Goal: Information Seeking & Learning: Learn about a topic

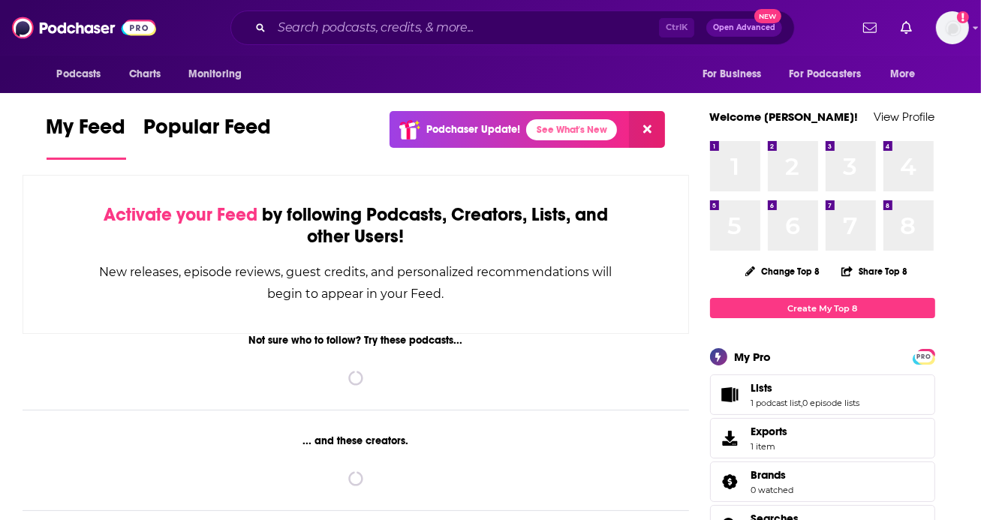
click at [309, 26] on input "Search podcasts, credits, & more..." at bounding box center [465, 28] width 387 height 24
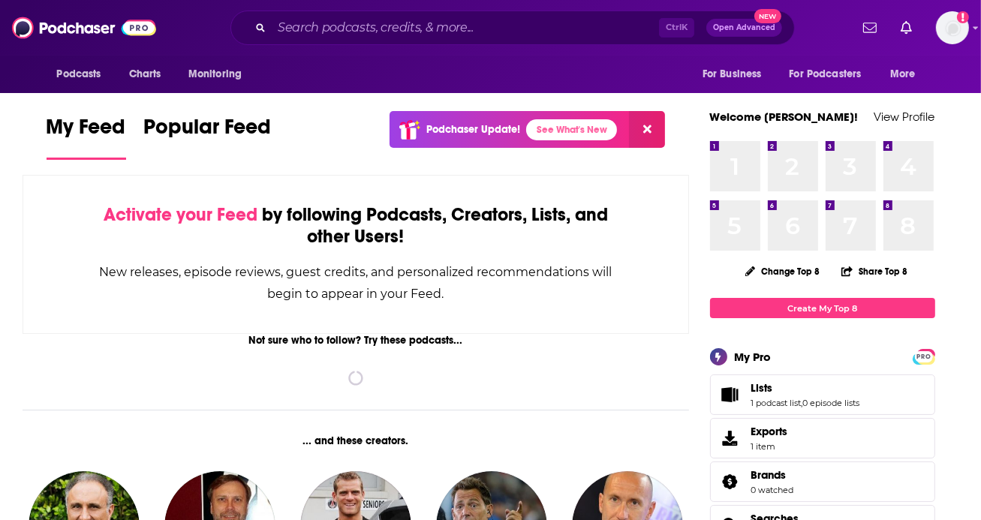
click at [288, 27] on input "Search podcasts, credits, & more..." at bounding box center [465, 28] width 387 height 24
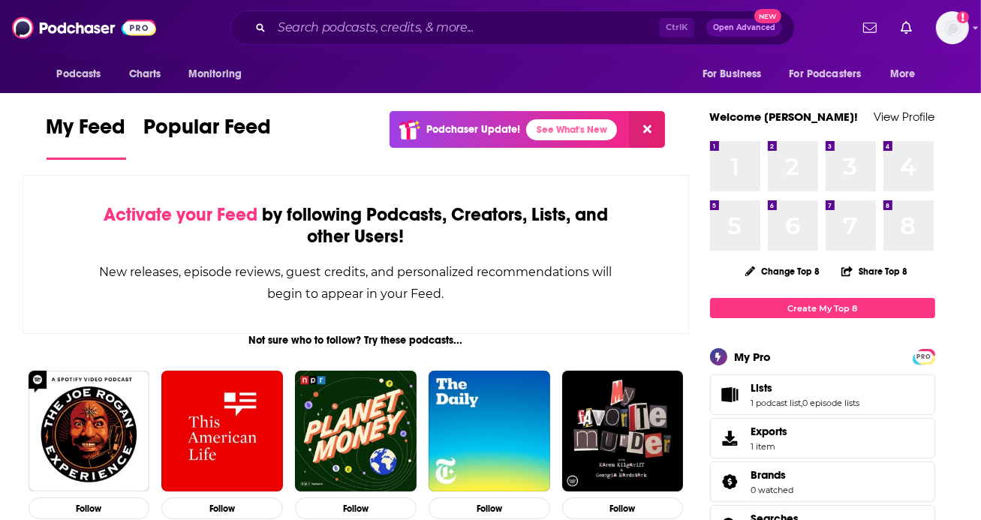
click at [347, 27] on input "Search podcasts, credits, & more..." at bounding box center [465, 28] width 387 height 24
click at [320, 27] on input "Search podcasts, credits, & more..." at bounding box center [465, 28] width 387 height 24
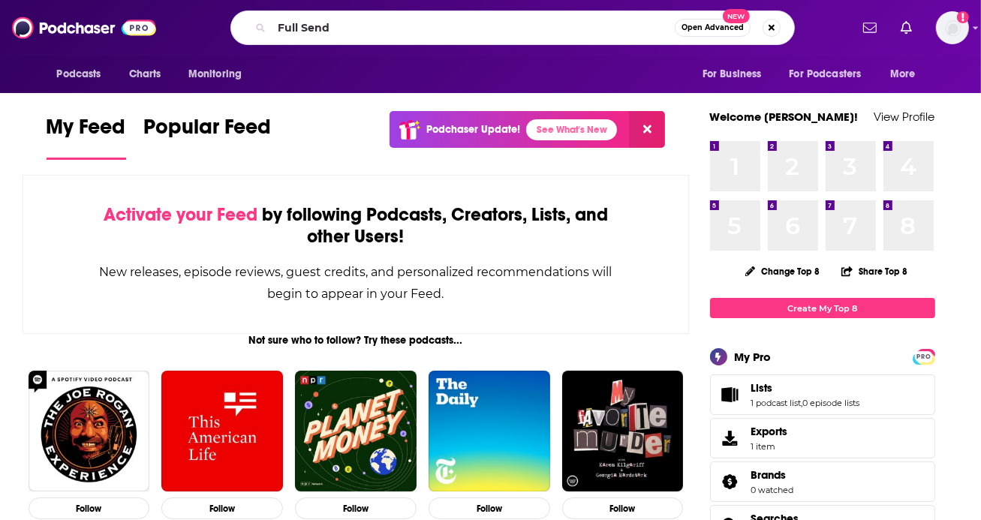
type input "Full Send"
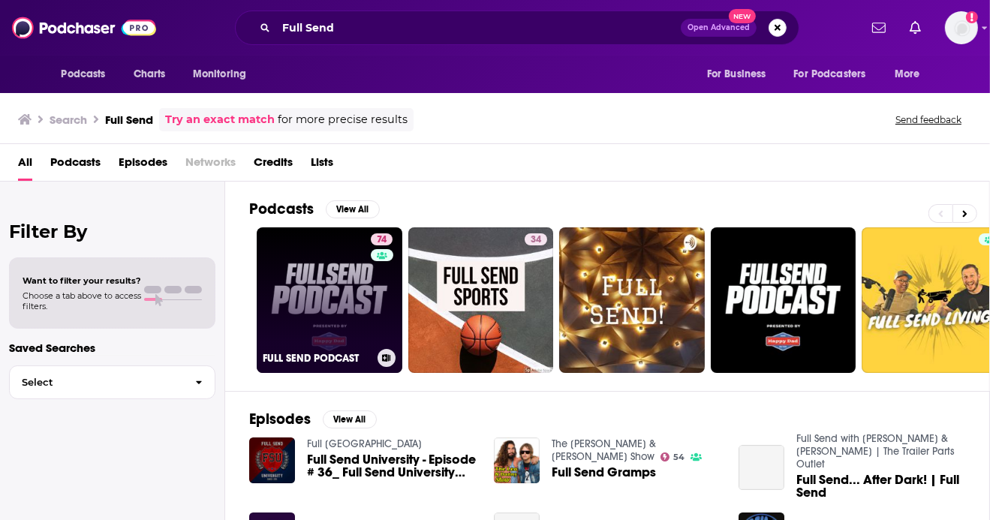
click at [309, 295] on link "74 FULL SEND PODCAST" at bounding box center [330, 300] width 146 height 146
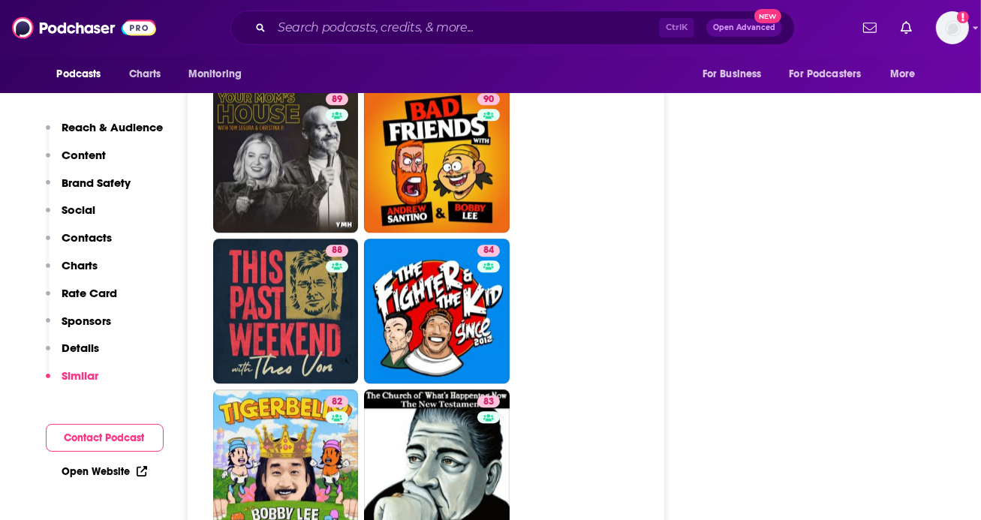
scroll to position [3363, 0]
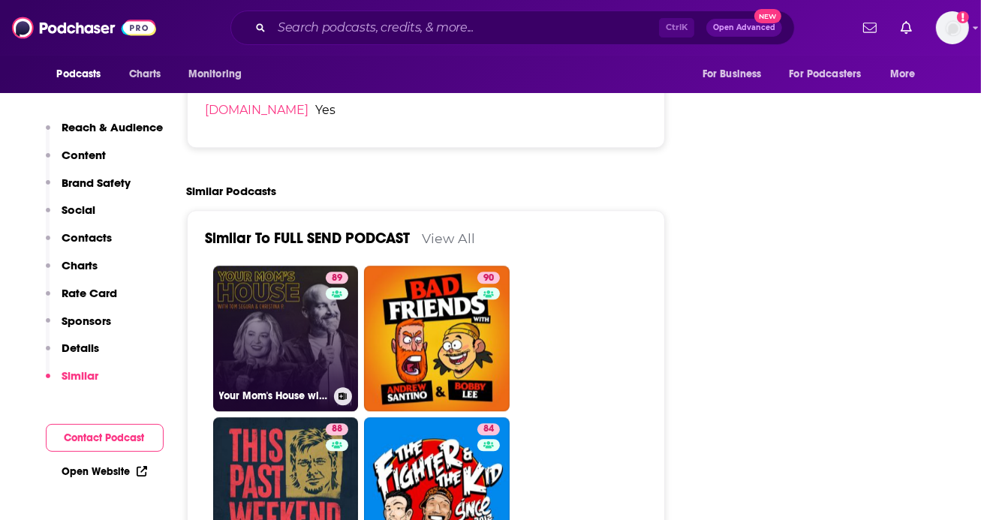
click at [291, 285] on link "89 Your Mom's House with Christina P. and Tom Segura" at bounding box center [286, 339] width 146 height 146
type input "https://www.podchaser.com/podcasts/your-moms-house-with-christina-5416"
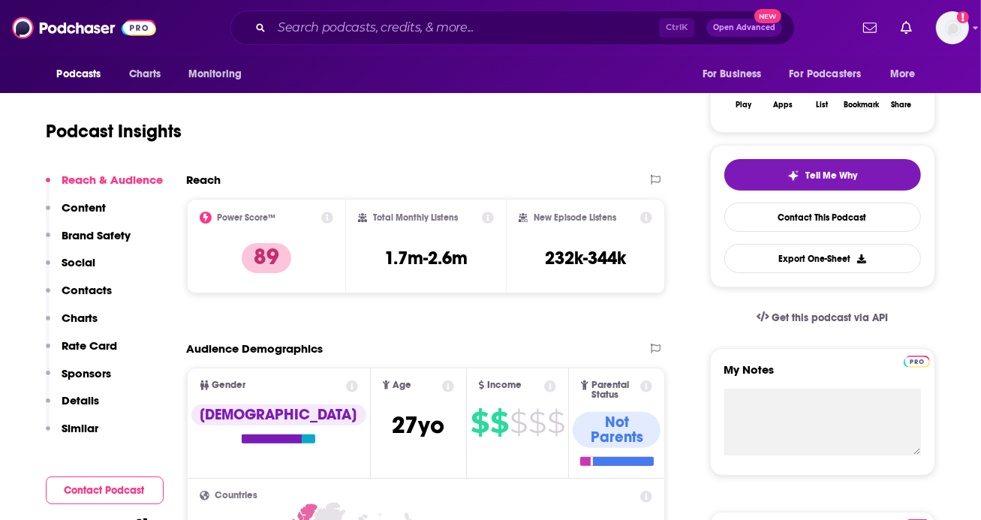
scroll to position [120, 0]
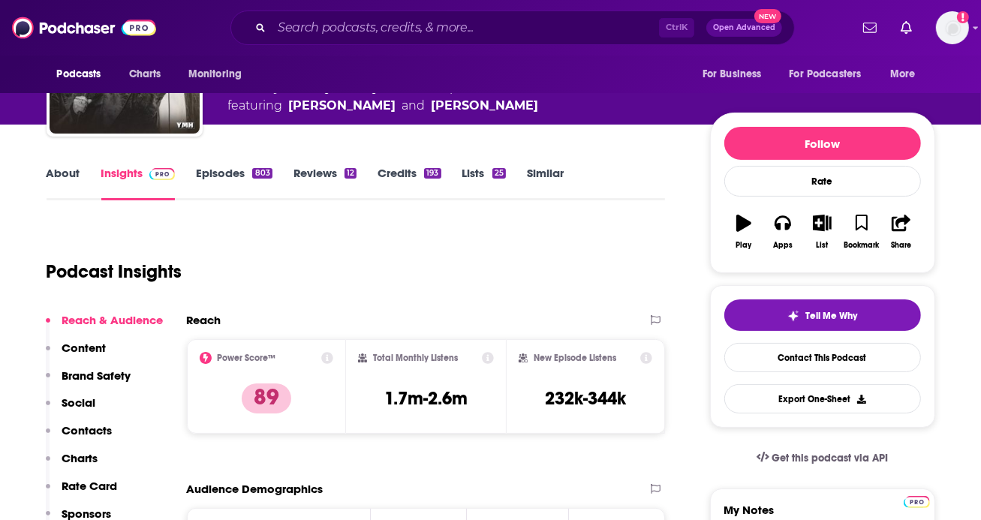
click at [225, 174] on link "Episodes 803" at bounding box center [234, 183] width 76 height 35
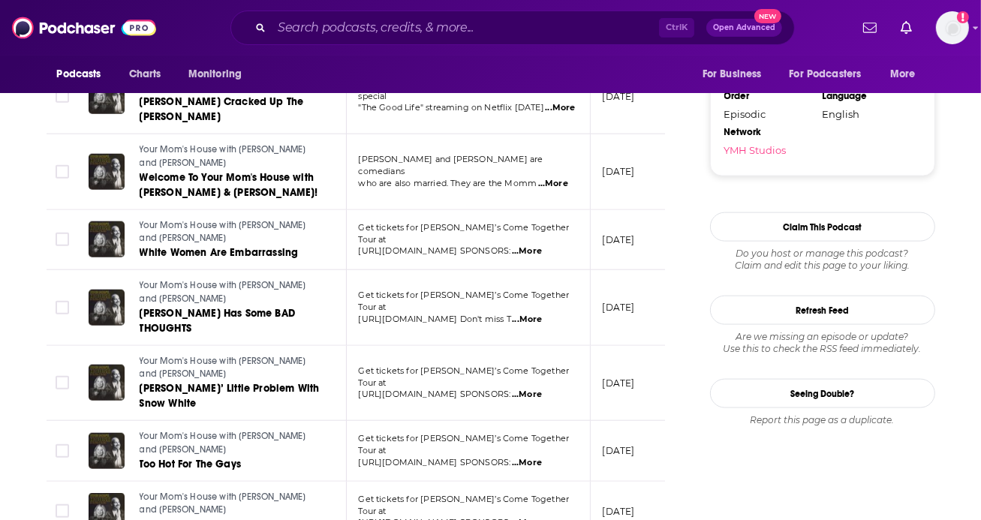
scroll to position [1734, 0]
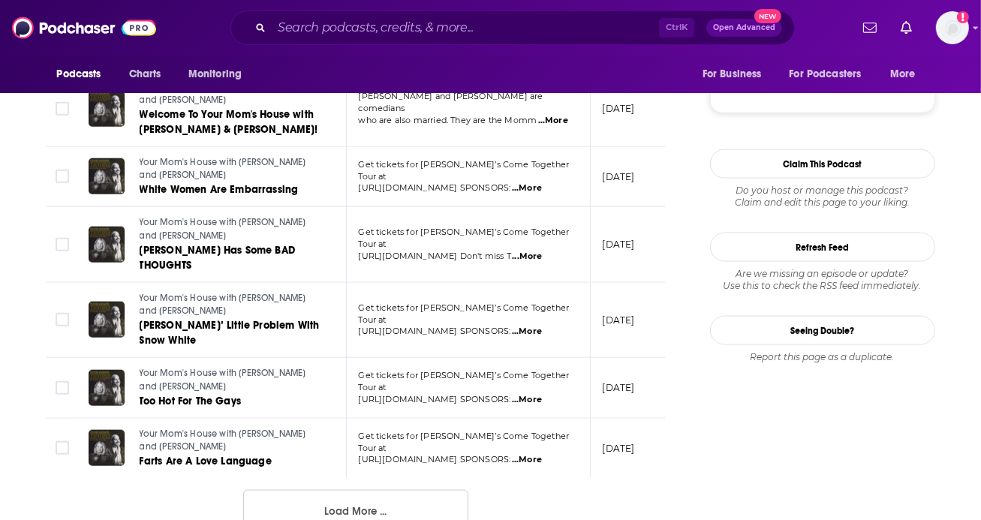
click at [369, 490] on button "Load More ..." at bounding box center [355, 510] width 225 height 41
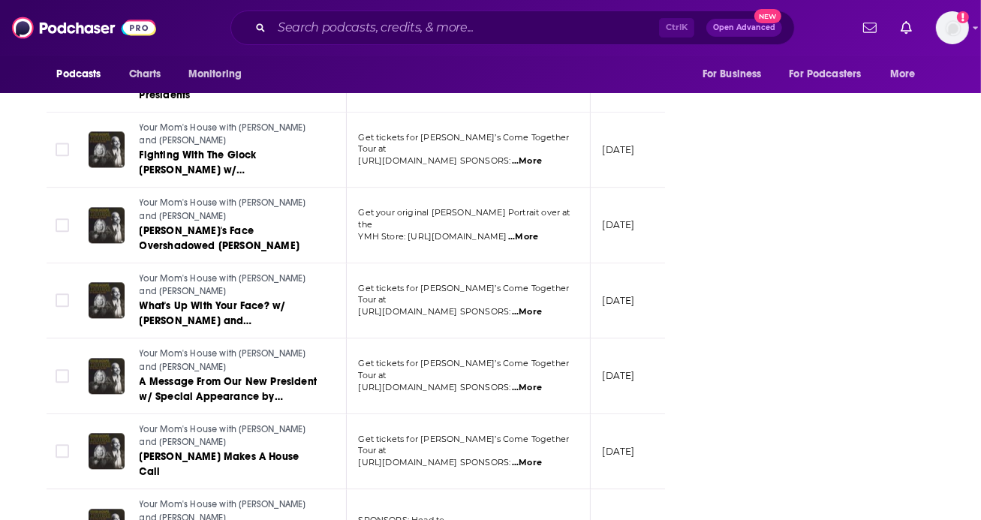
scroll to position [3416, 0]
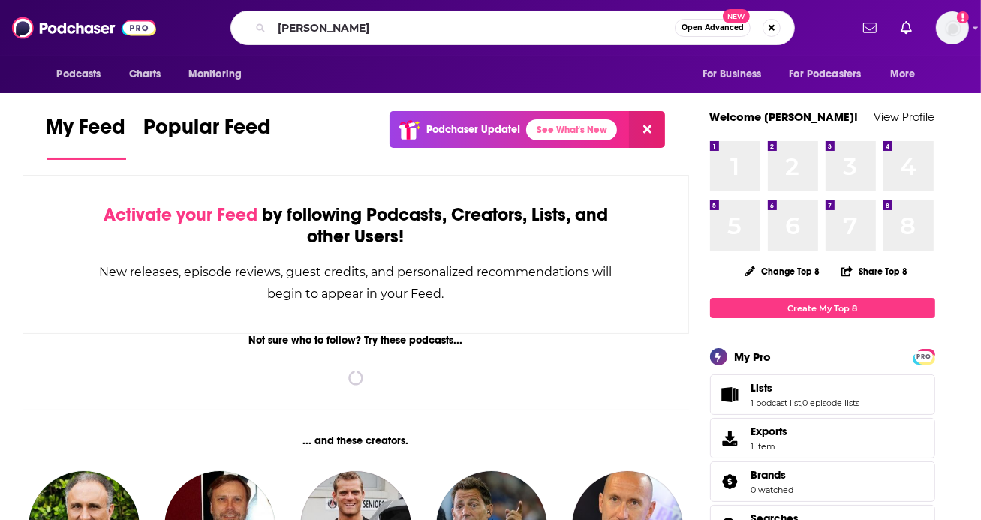
type input "[PERSON_NAME]"
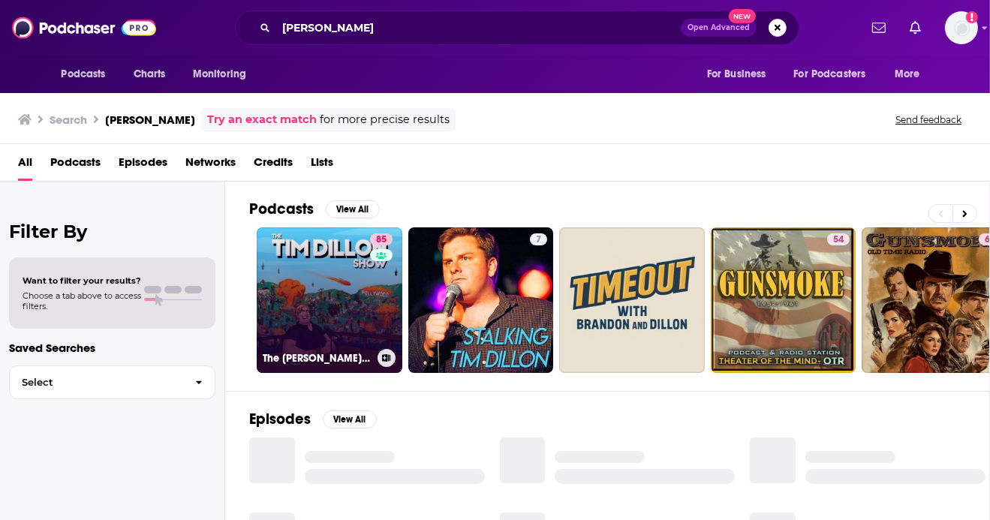
click at [308, 296] on link "85 The [PERSON_NAME] Show" at bounding box center [330, 300] width 146 height 146
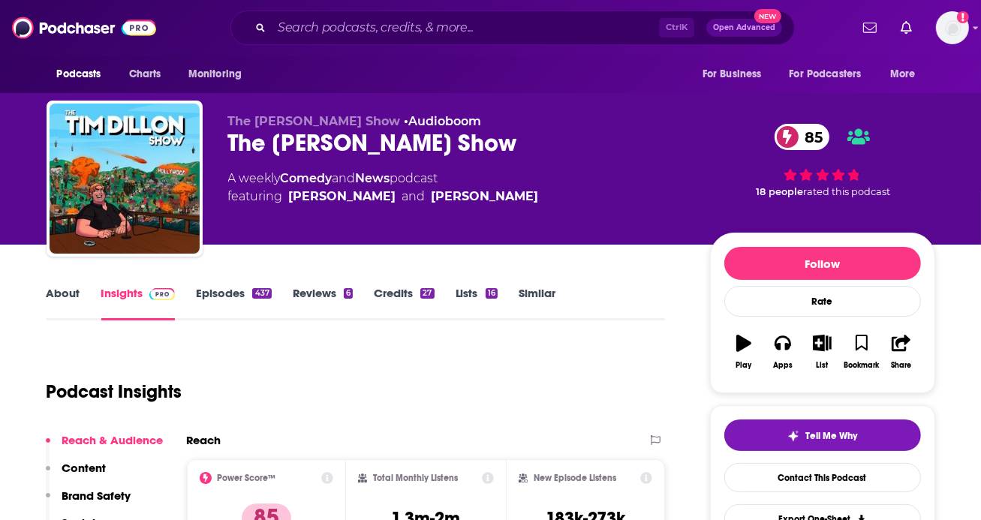
click at [234, 292] on link "Episodes 437" at bounding box center [233, 303] width 75 height 35
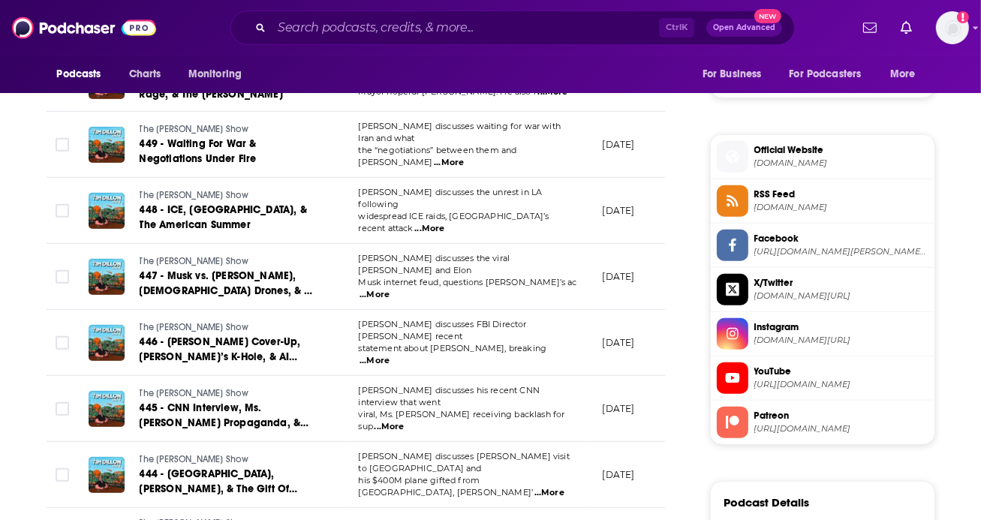
scroll to position [1141, 0]
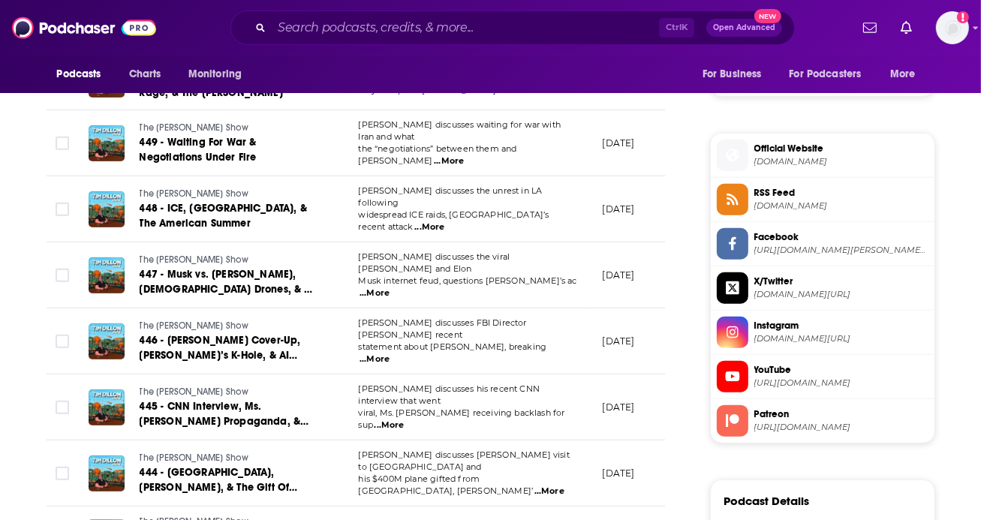
click at [390, 354] on span "...More" at bounding box center [375, 360] width 30 height 12
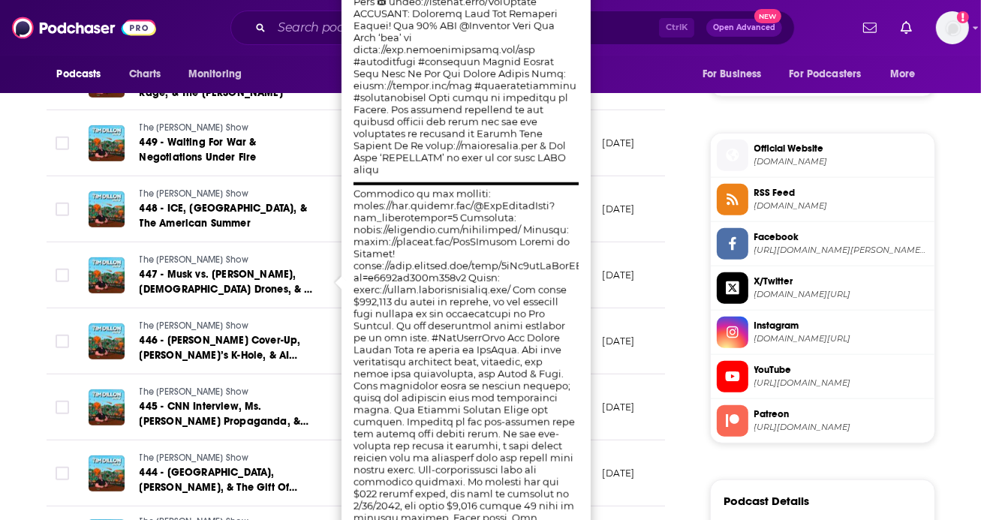
click at [694, 271] on div "About Insights Episodes 437 Reviews 6 Credits 27 Lists 16 Similar Episodes of T…" at bounding box center [367, 128] width 688 height 1971
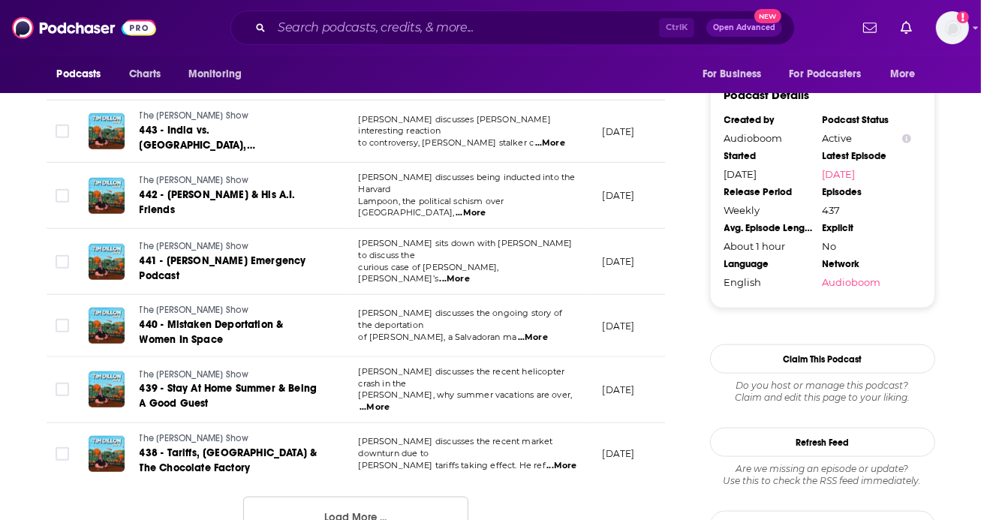
scroll to position [1621, 0]
